Goal: Obtain resource: Obtain resource

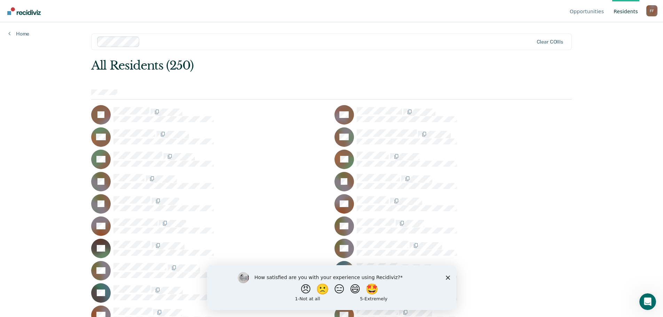
scroll to position [35, 0]
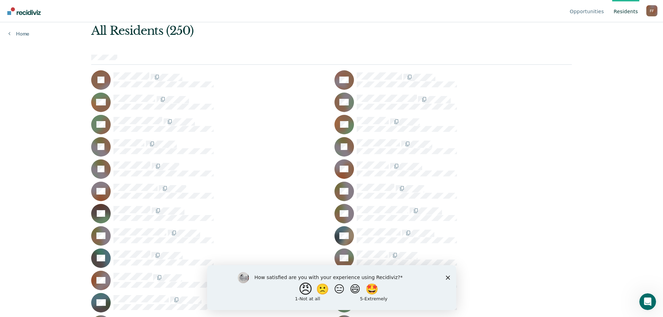
click at [301, 290] on button "😠" at bounding box center [306, 289] width 16 height 14
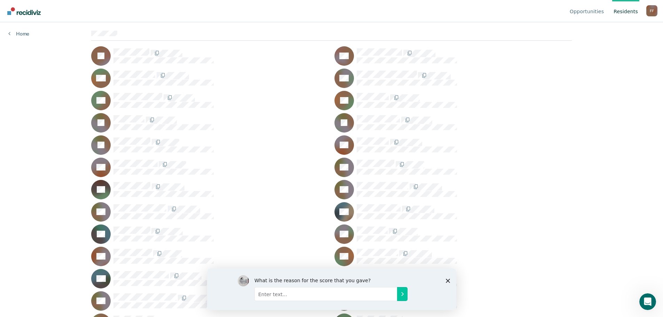
scroll to position [70, 0]
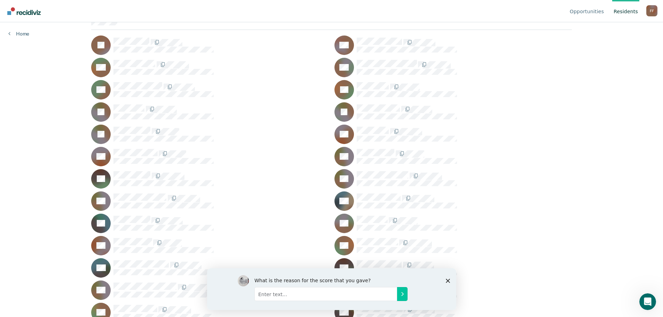
drag, startPoint x: 446, startPoint y: 279, endPoint x: 656, endPoint y: 548, distance: 340.8
click at [446, 279] on polygon "Close survey" at bounding box center [448, 281] width 4 height 4
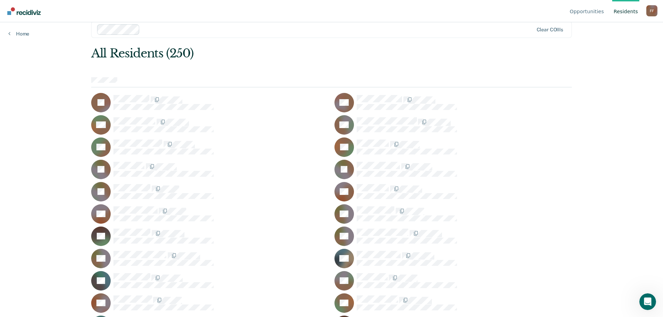
scroll to position [0, 0]
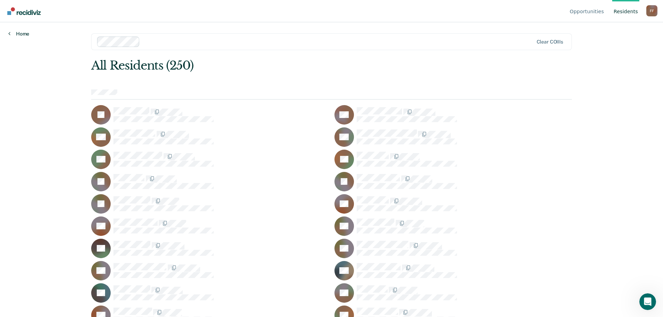
click at [23, 33] on link "Home" at bounding box center [18, 34] width 21 height 6
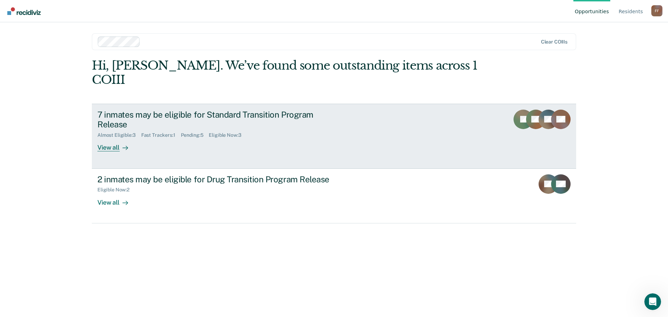
click at [162, 132] on div "Fast Trackers : 1" at bounding box center [161, 135] width 40 height 6
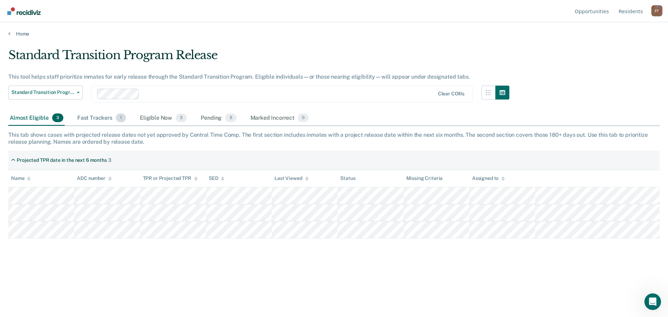
click at [116, 118] on span "1" at bounding box center [121, 117] width 10 height 9
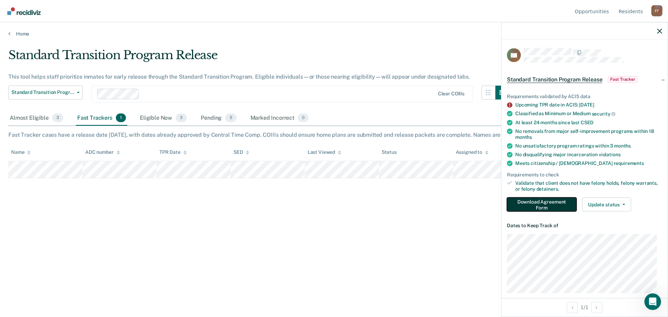
click at [548, 207] on button "Download Agreement Form" at bounding box center [542, 204] width 70 height 14
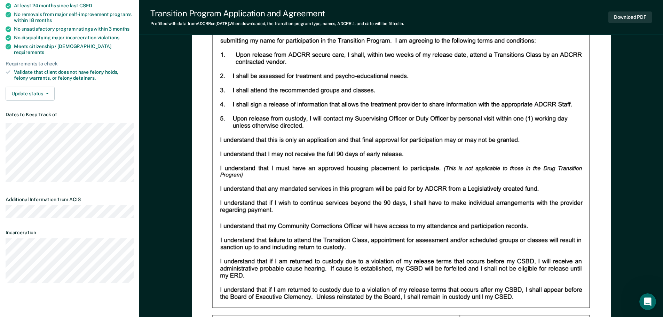
scroll to position [160, 0]
